Goal: Information Seeking & Learning: Compare options

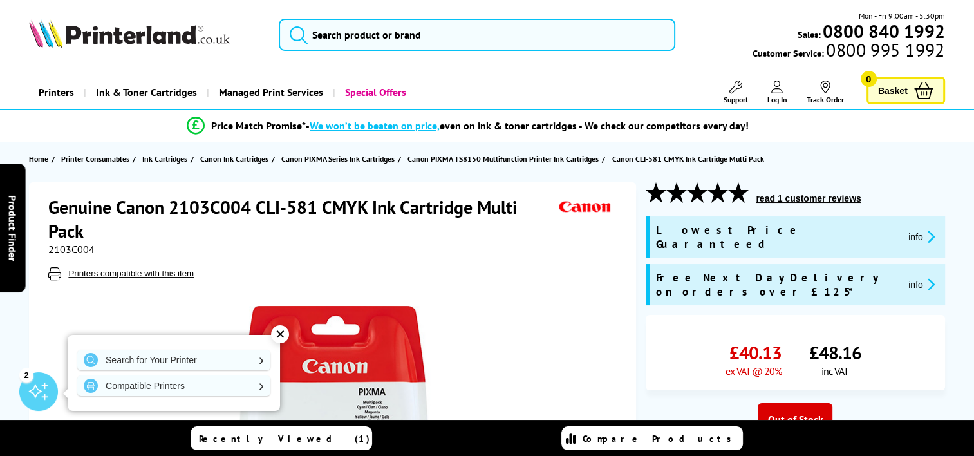
click at [613, 431] on link "Compare Products" at bounding box center [651, 438] width 181 height 24
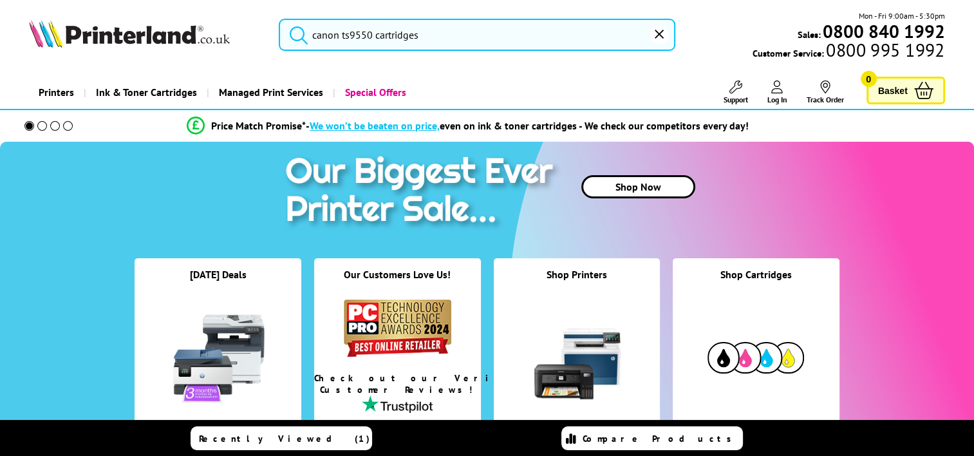
click at [468, 26] on input "canon ts9550 cartridges" at bounding box center [477, 35] width 396 height 32
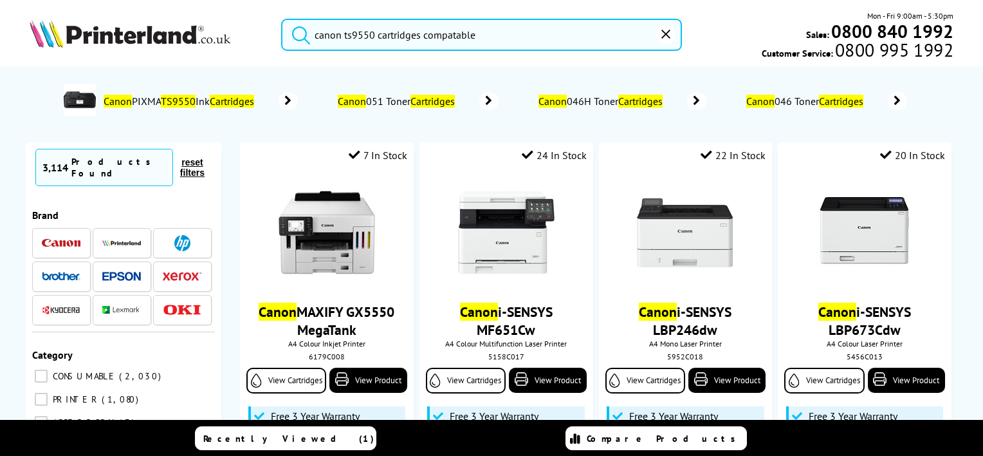
type input "canon ts9550 cartridges compatable"
click at [282, 19] on button "submit" at bounding box center [298, 33] width 32 height 28
click at [496, 30] on input "canon ts9550 cartridges compatable" at bounding box center [481, 35] width 401 height 32
click at [282, 19] on button "submit" at bounding box center [298, 33] width 32 height 28
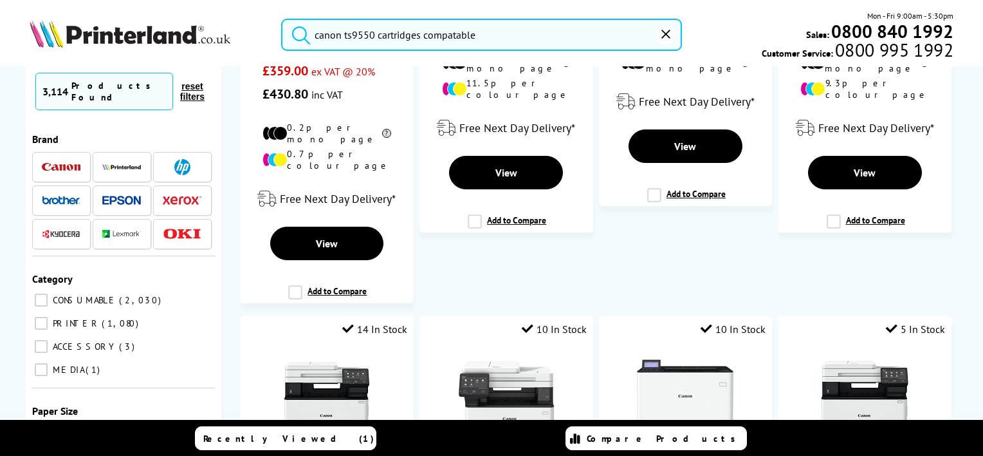
scroll to position [450, 0]
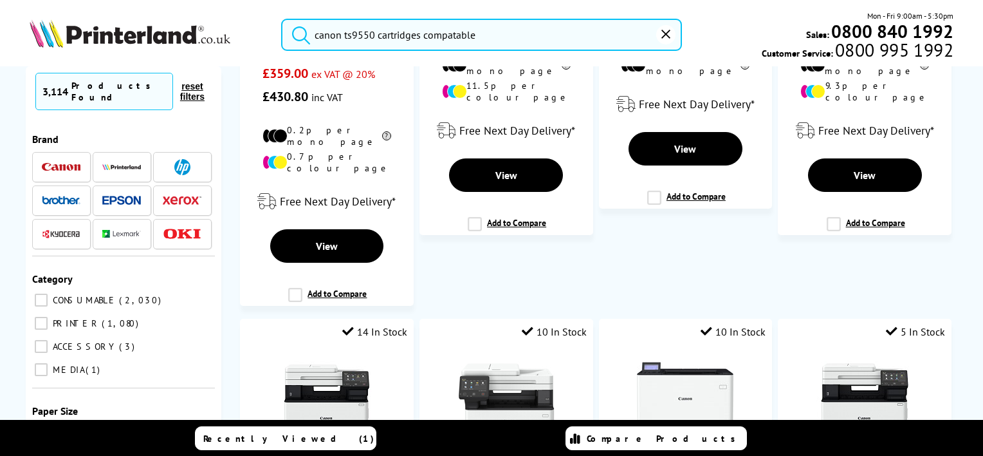
click at [41, 293] on input "CONSUMABLE 2,030" at bounding box center [41, 299] width 13 height 13
checkbox input "true"
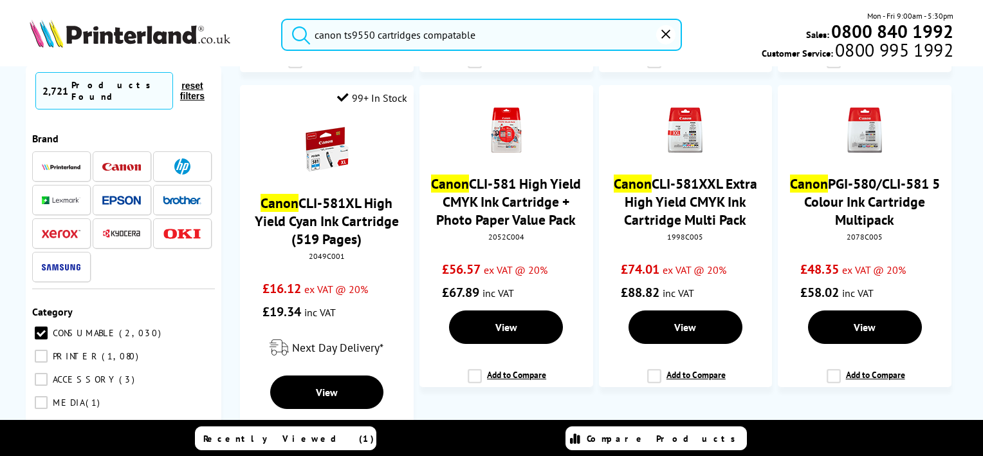
click at [41, 327] on input "CONSUMABLE 2,030" at bounding box center [41, 333] width 13 height 13
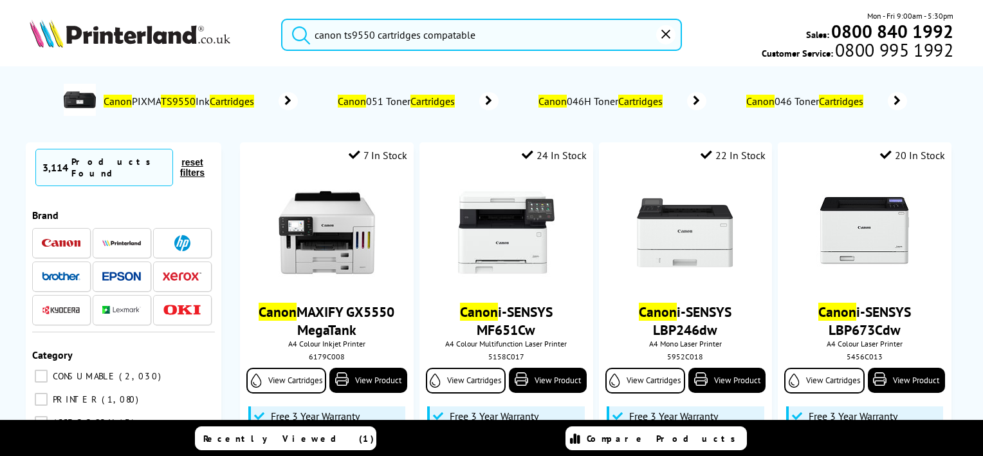
click at [298, 103] on icon at bounding box center [288, 101] width 19 height 18
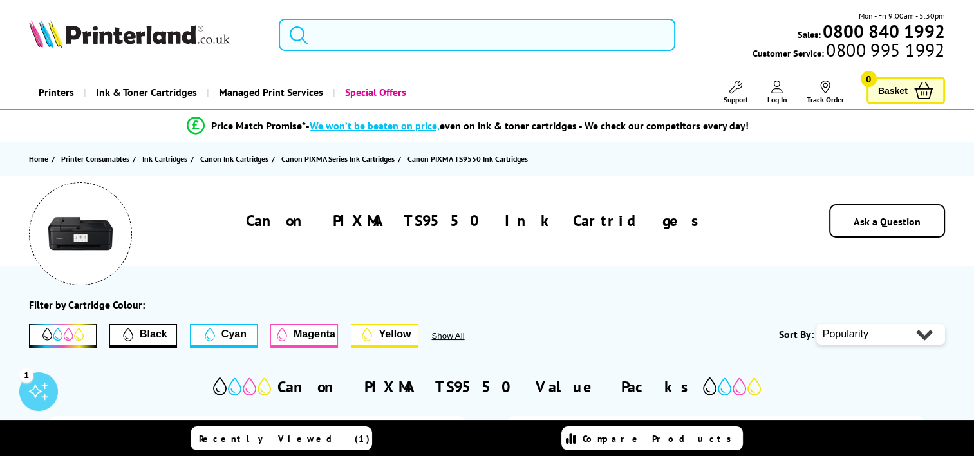
click at [423, 23] on input "search" at bounding box center [477, 35] width 396 height 32
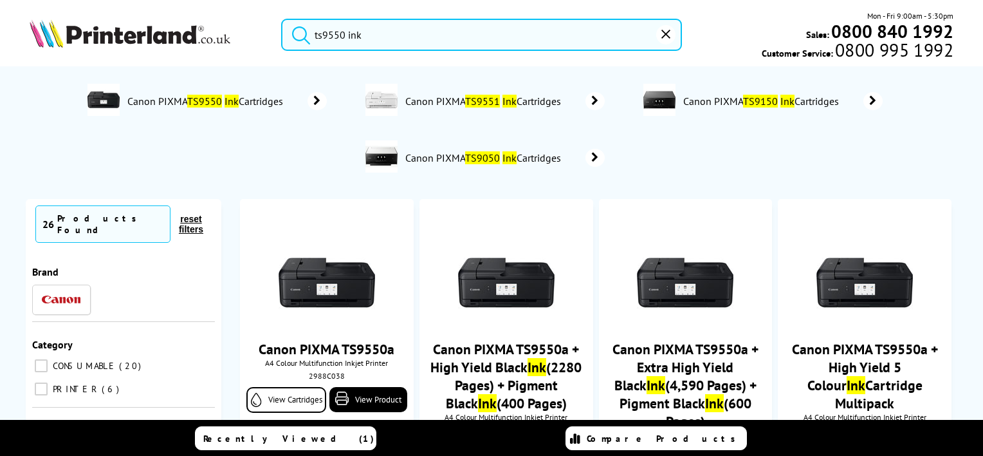
type input "ts9550 ink"
click at [282, 19] on button "submit" at bounding box center [298, 33] width 32 height 28
click at [267, 106] on span "Canon PIXMA TS9550 Ink Cartridges" at bounding box center [207, 101] width 162 height 13
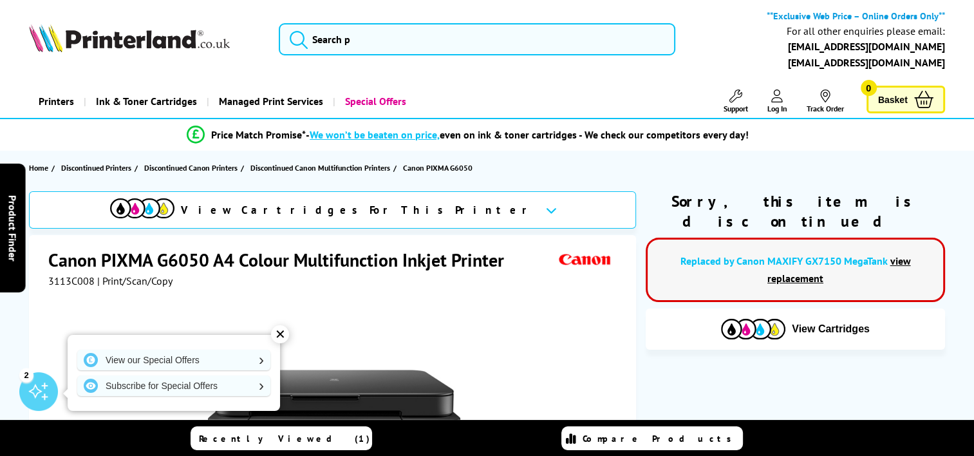
click at [755, 254] on link "Replaced by Canon MAXIFY GX7150 MegaTank" at bounding box center [783, 260] width 207 height 13
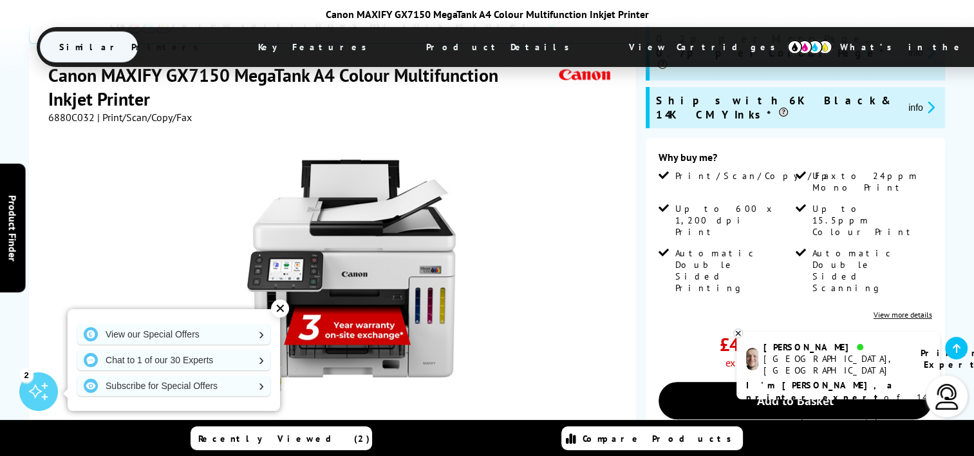
scroll to position [322, 0]
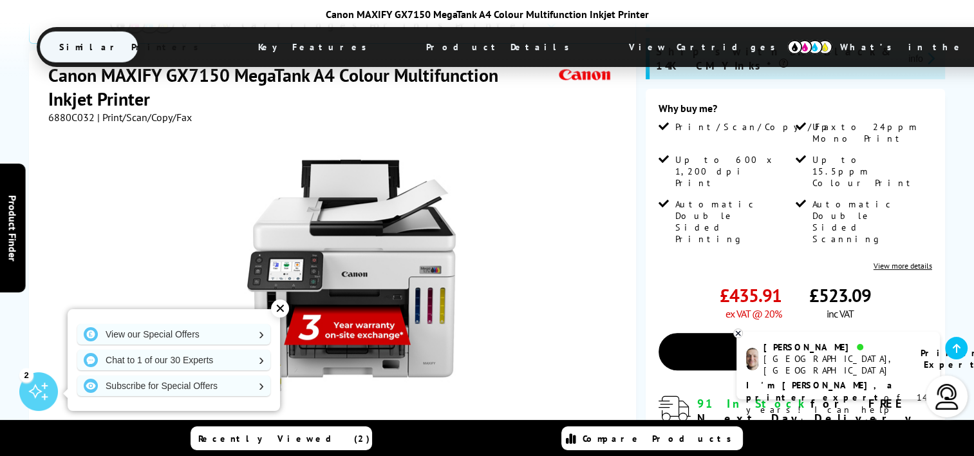
click at [283, 304] on div "✕" at bounding box center [280, 308] width 18 height 18
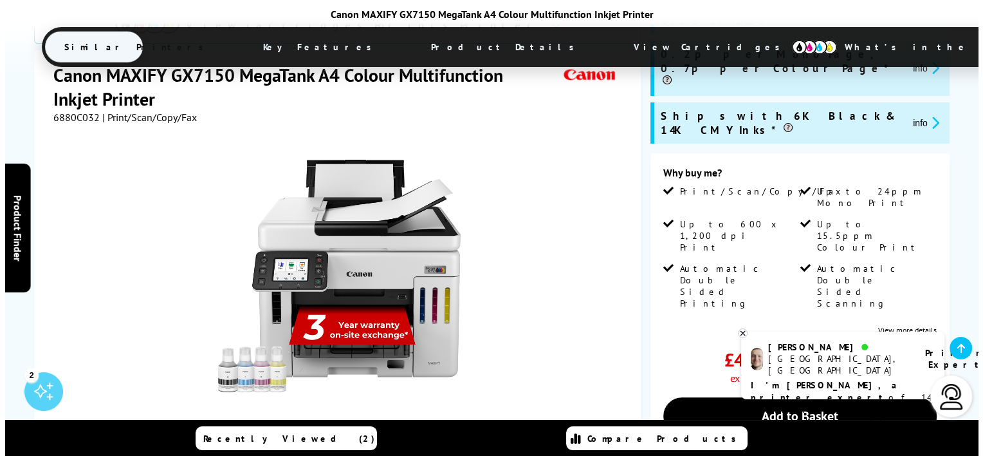
scroll to position [0, 0]
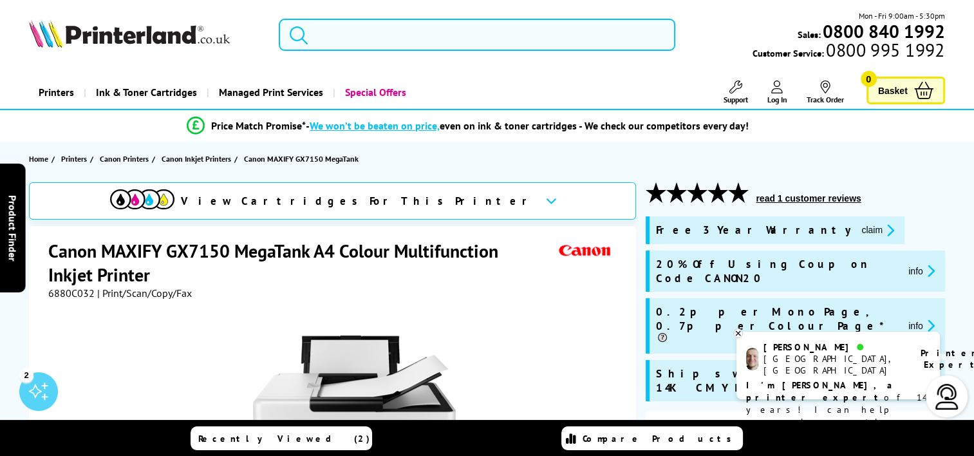
click at [412, 32] on input "search" at bounding box center [477, 35] width 396 height 32
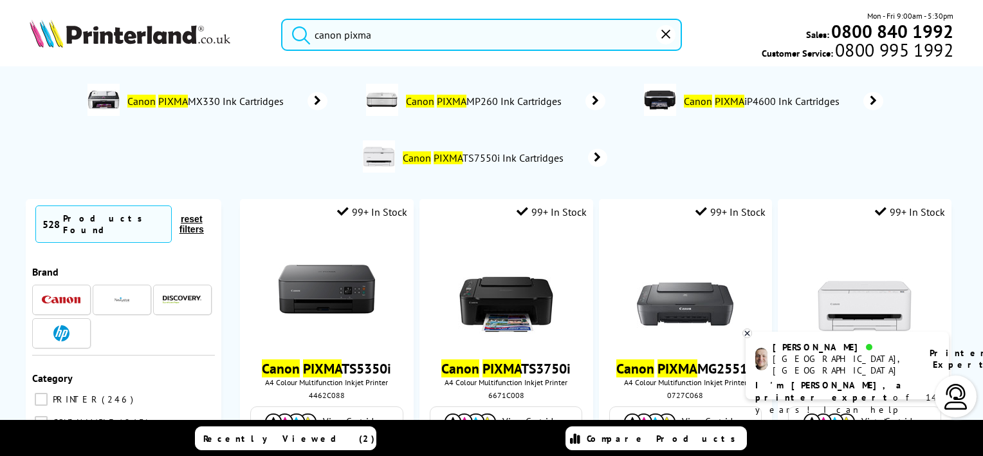
type input "canon pixma"
click at [282, 19] on button "submit" at bounding box center [298, 33] width 32 height 28
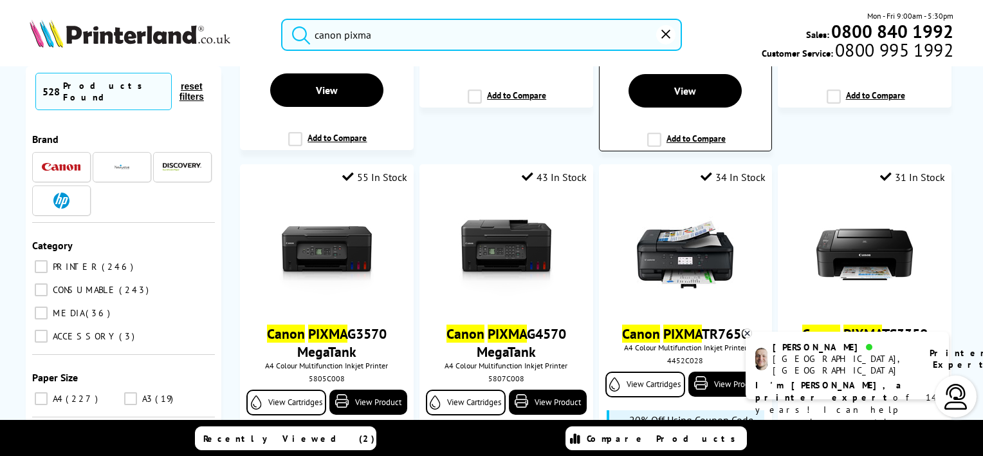
scroll to position [1158, 0]
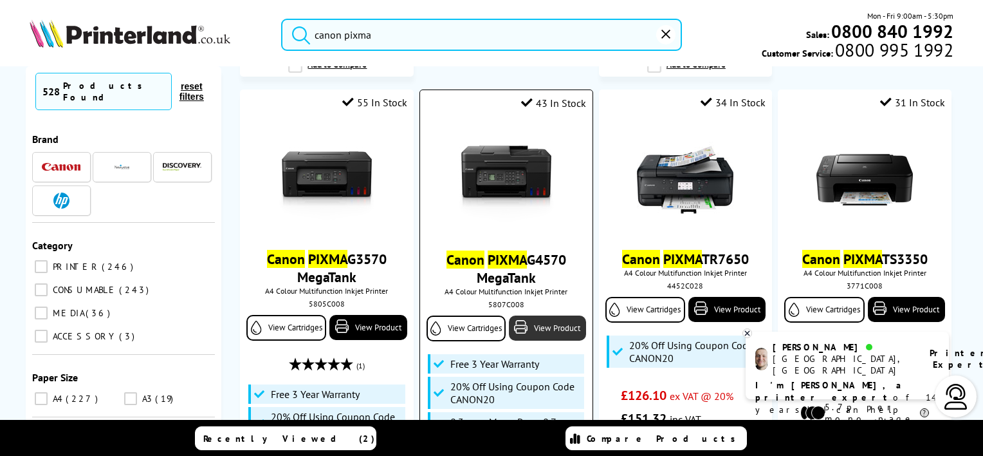
click at [546, 315] on link "View Product" at bounding box center [547, 327] width 77 height 25
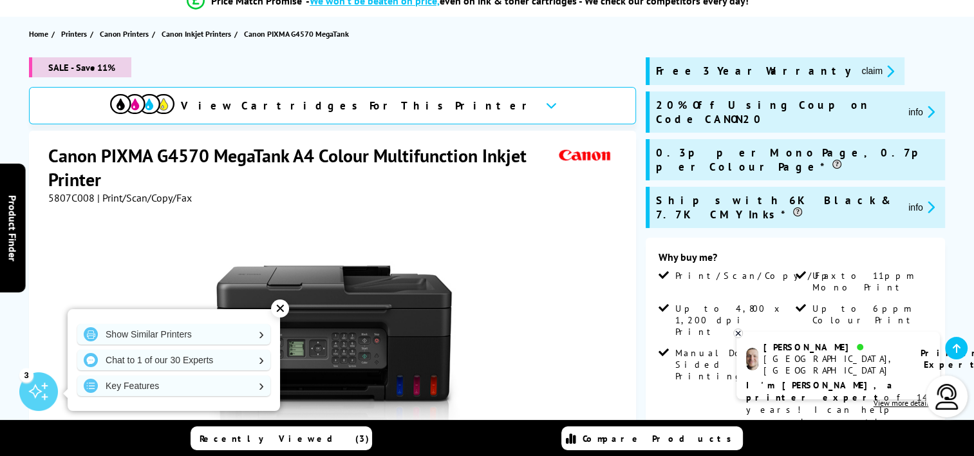
scroll to position [193, 0]
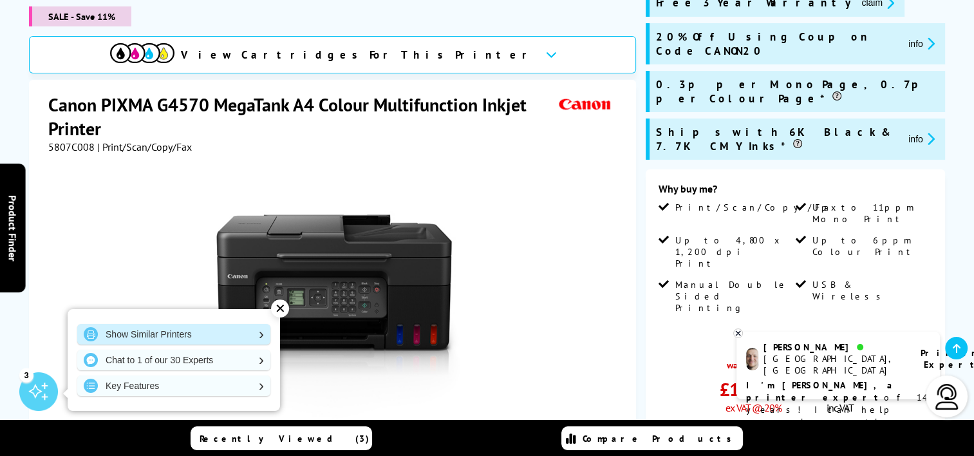
click at [234, 337] on link "Show Similar Printers" at bounding box center [173, 334] width 193 height 21
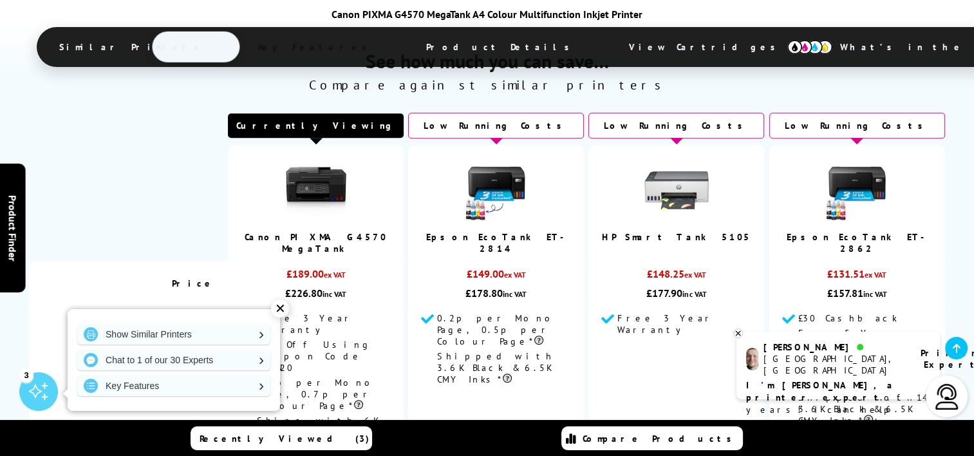
scroll to position [1125, 0]
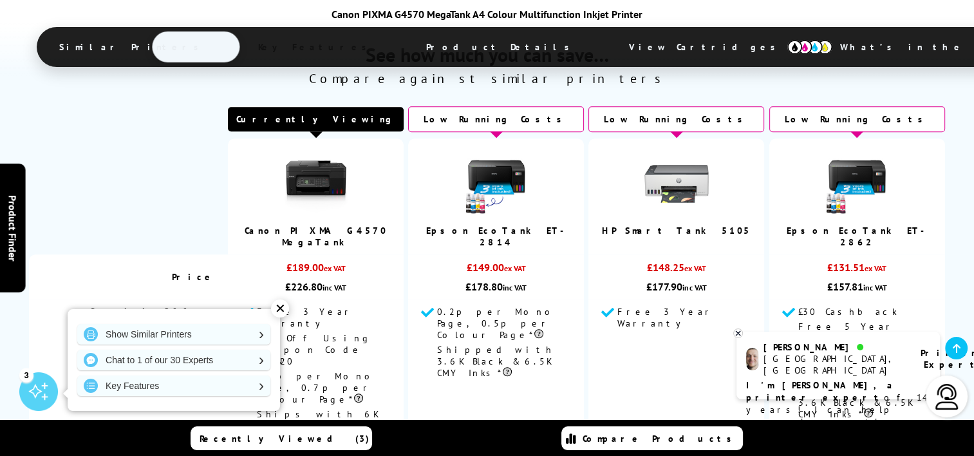
click at [737, 330] on icon at bounding box center [738, 333] width 8 height 10
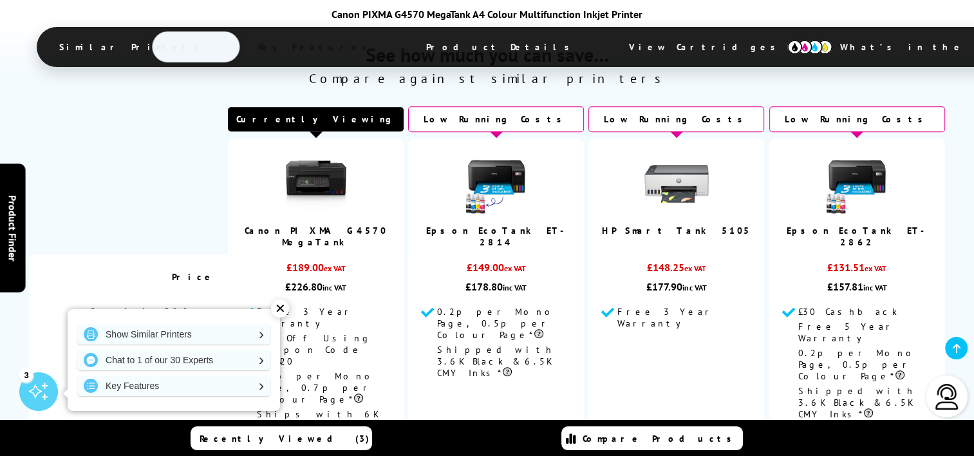
click at [281, 308] on div "✕" at bounding box center [280, 308] width 18 height 18
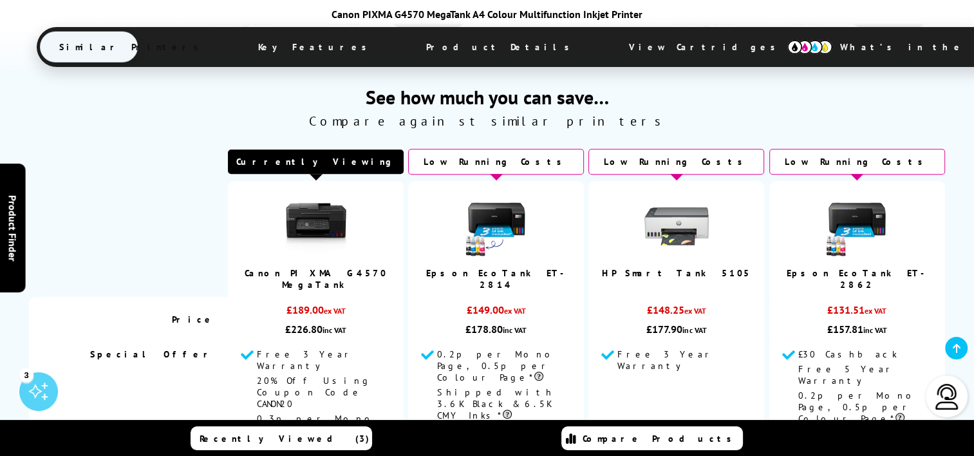
scroll to position [1060, 0]
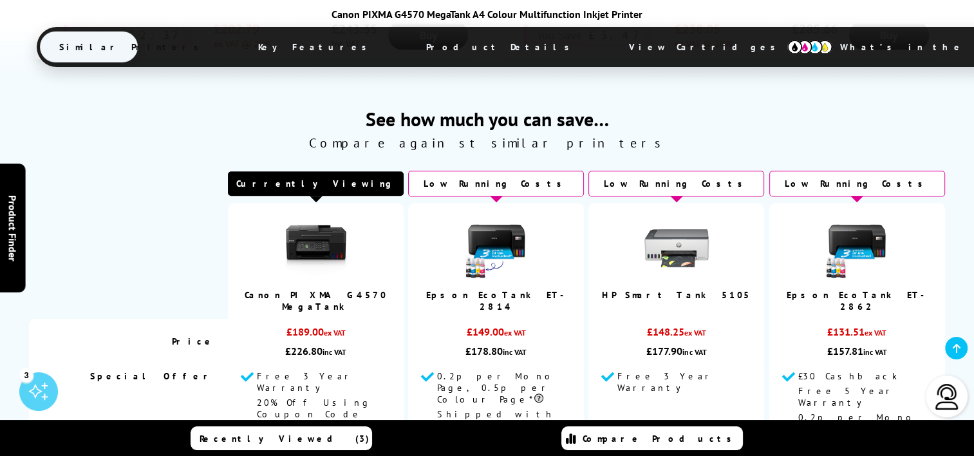
click at [849, 216] on img at bounding box center [856, 248] width 64 height 64
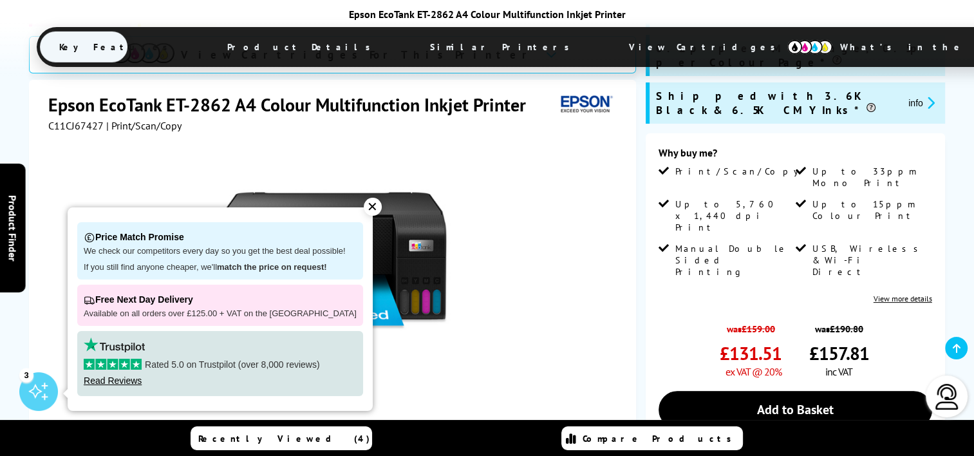
scroll to position [257, 0]
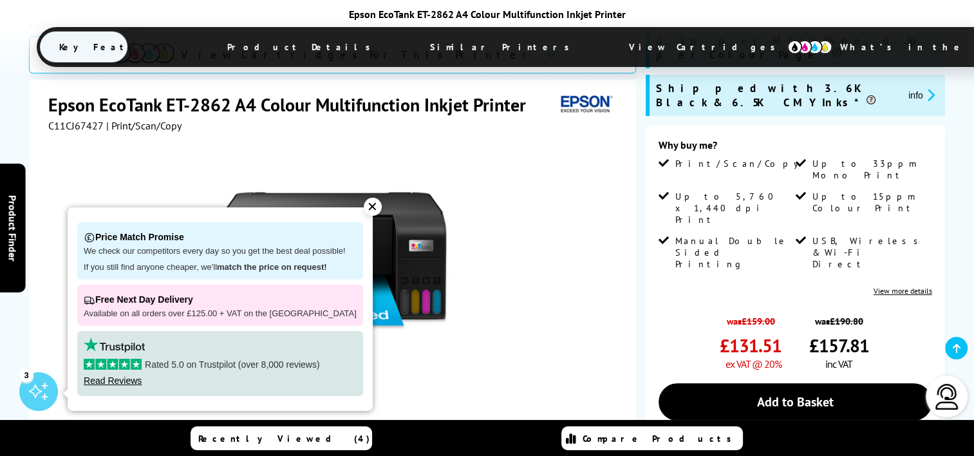
click at [364, 211] on div "✕" at bounding box center [373, 207] width 18 height 18
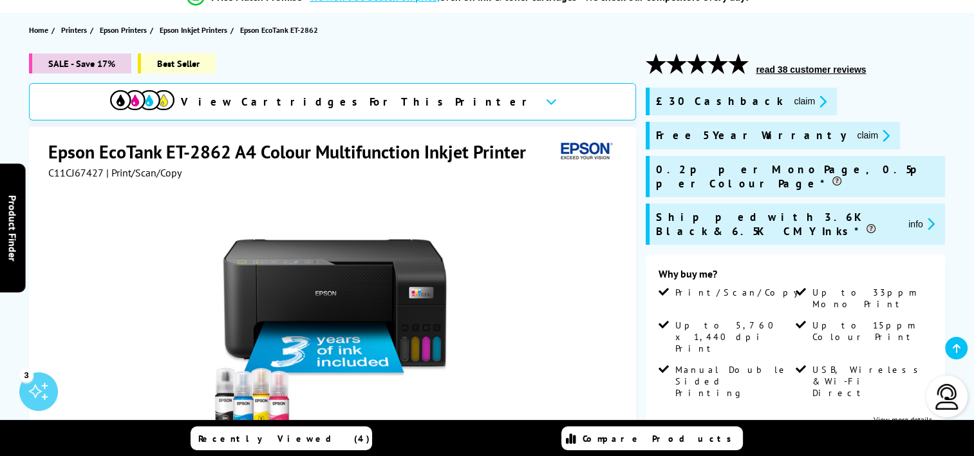
scroll to position [193, 0]
